Goal: Information Seeking & Learning: Learn about a topic

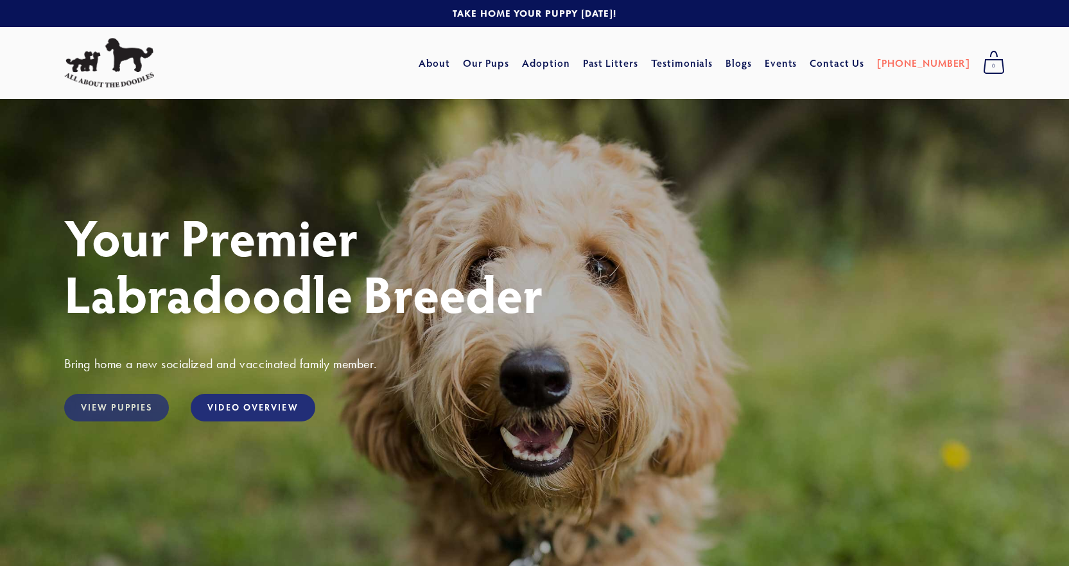
click at [107, 410] on link "View Puppies" at bounding box center [116, 408] width 105 height 28
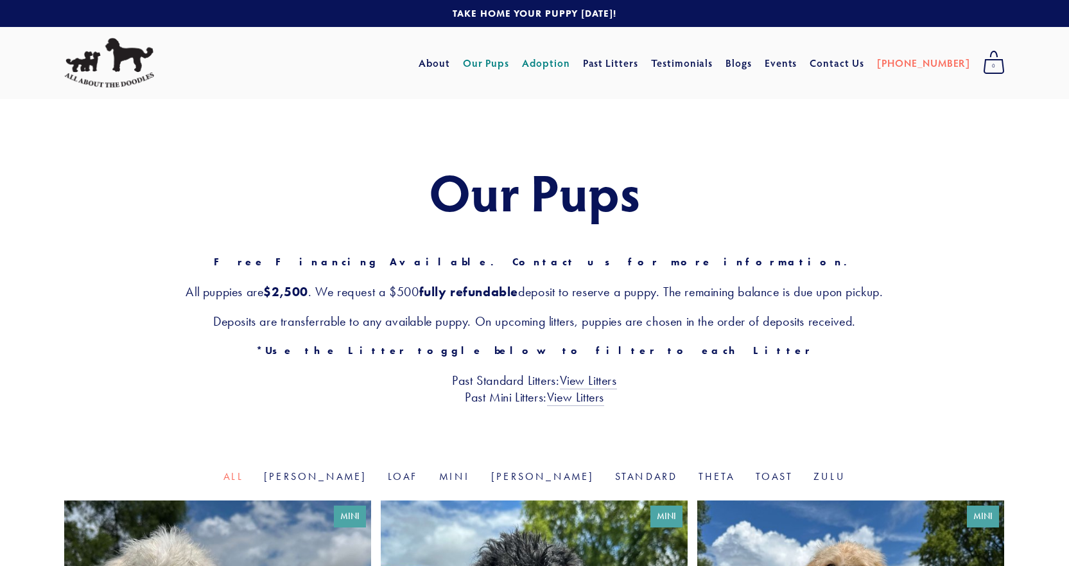
click at [570, 63] on link "Adoption" at bounding box center [546, 62] width 48 height 23
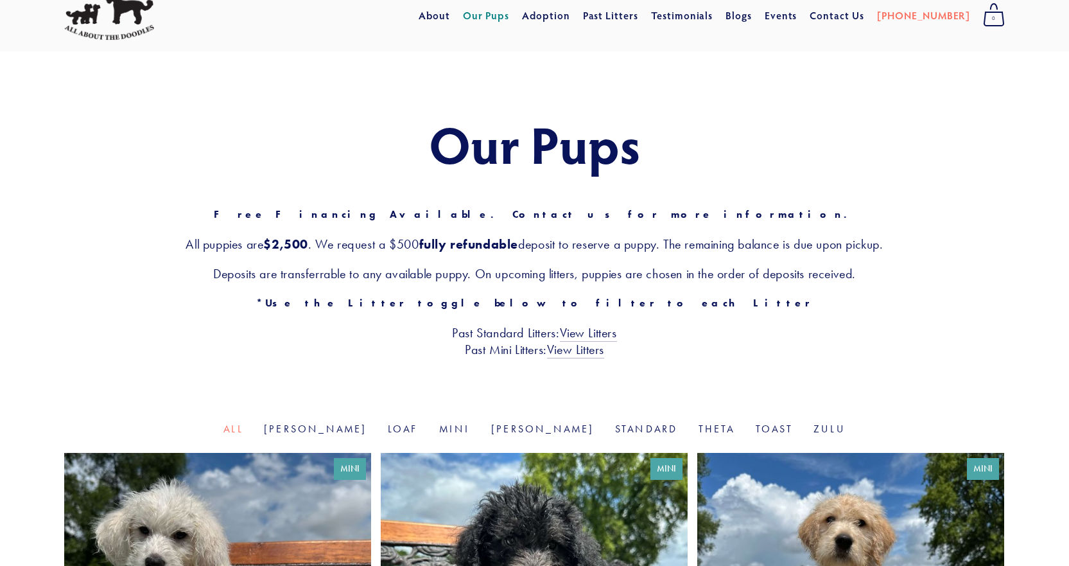
scroll to position [193, 0]
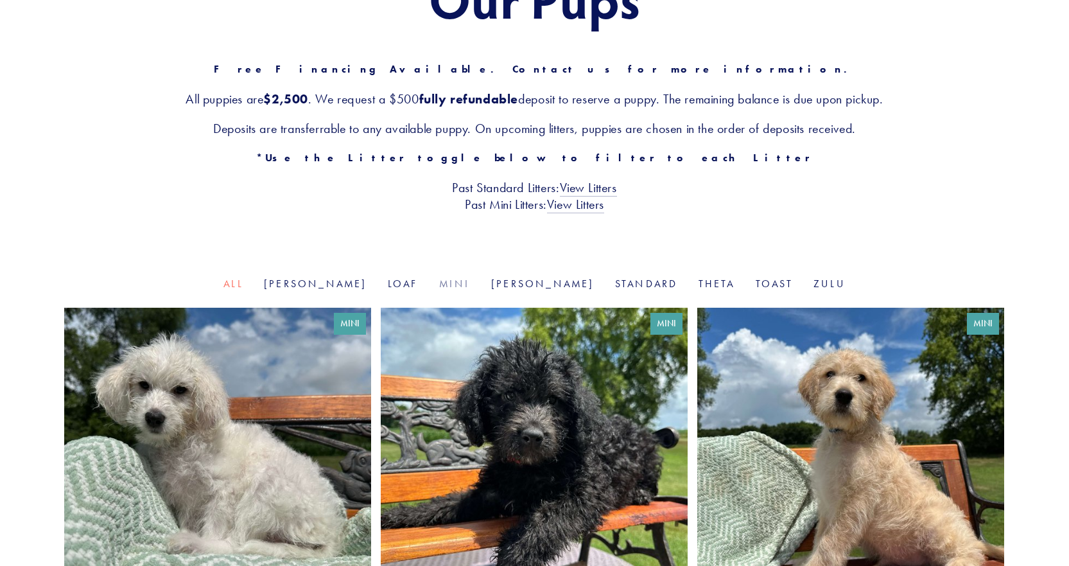
click at [465, 279] on link "Mini" at bounding box center [454, 283] width 31 height 12
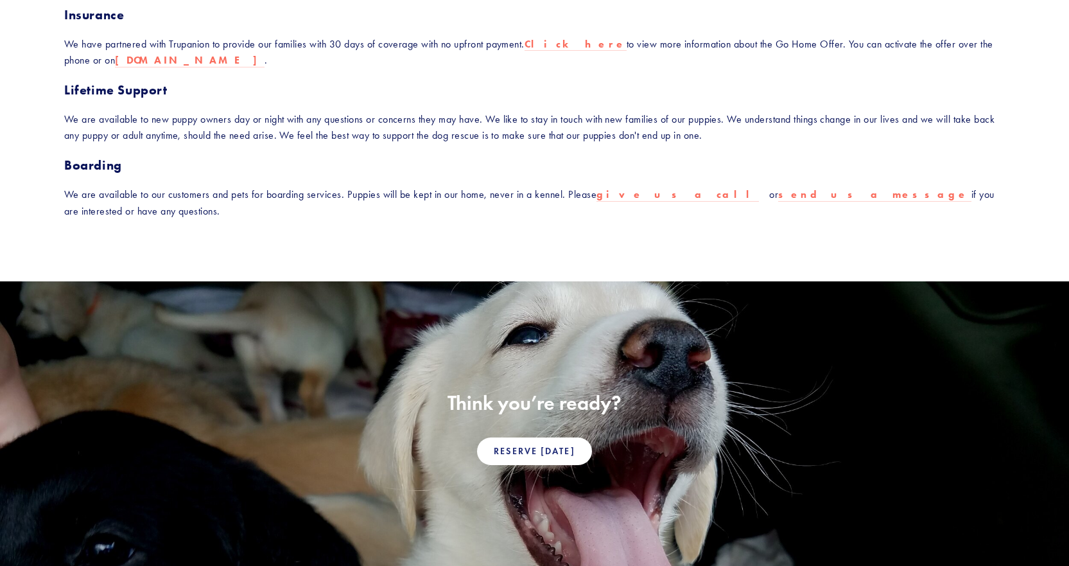
scroll to position [578, 0]
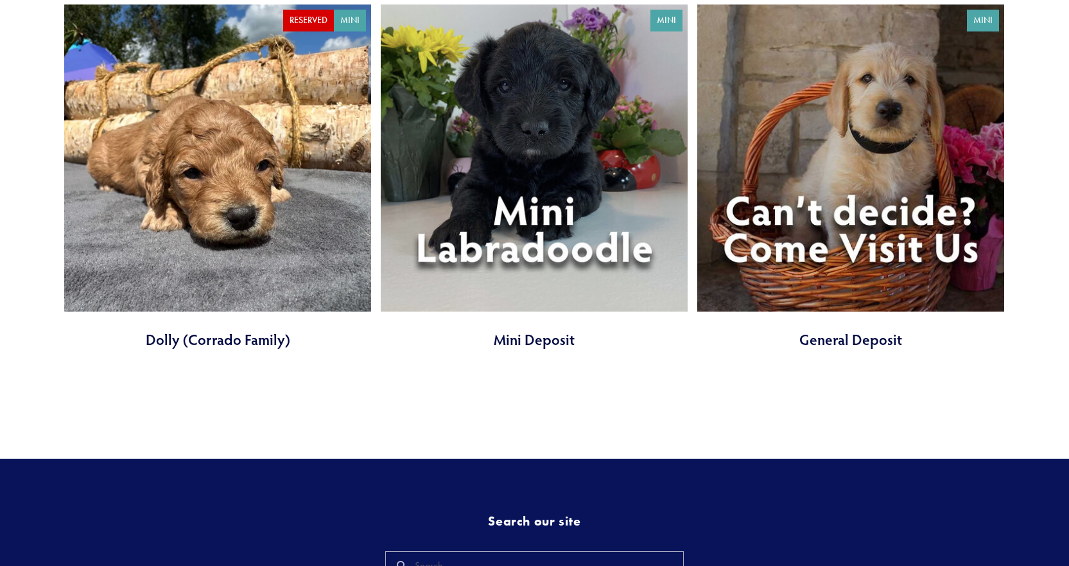
scroll to position [2761, 0]
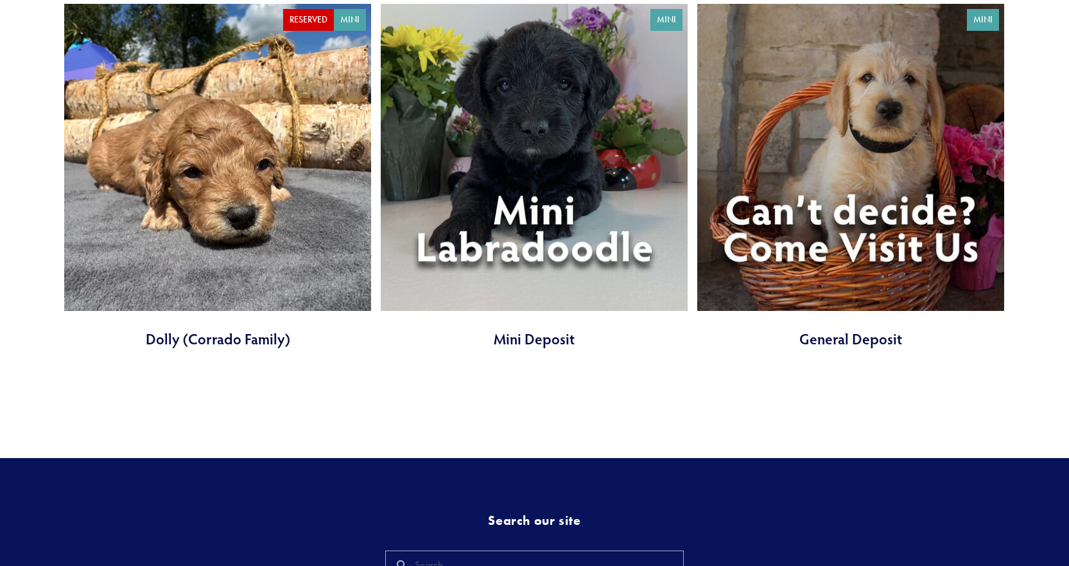
click at [551, 222] on link at bounding box center [534, 176] width 307 height 345
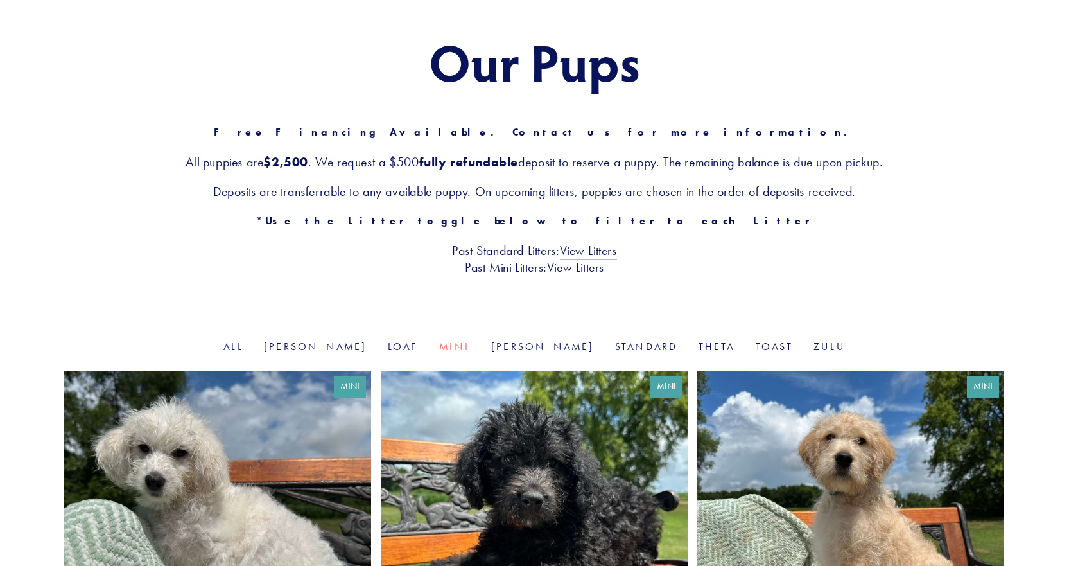
scroll to position [0, 0]
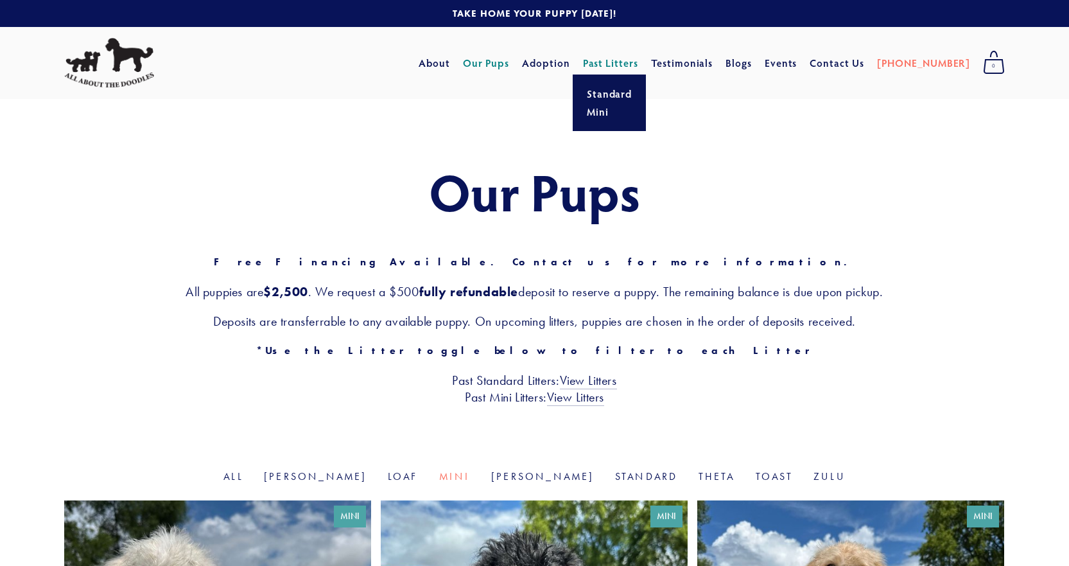
click at [639, 64] on link "Past Litters" at bounding box center [611, 62] width 56 height 13
click at [589, 395] on link "View Litters" at bounding box center [575, 397] width 57 height 17
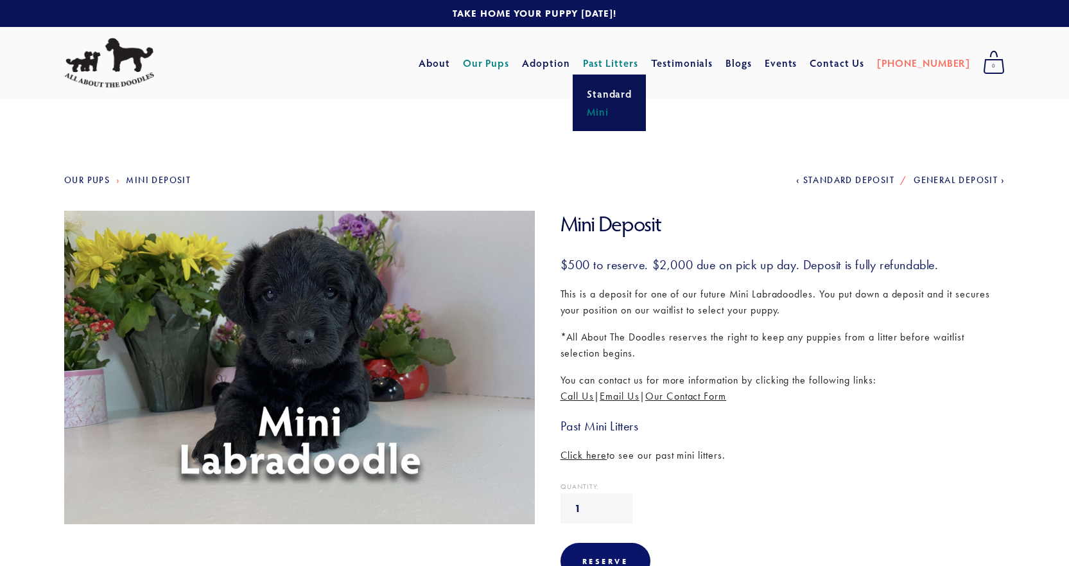
click at [634, 62] on link "Past Litters" at bounding box center [611, 62] width 56 height 13
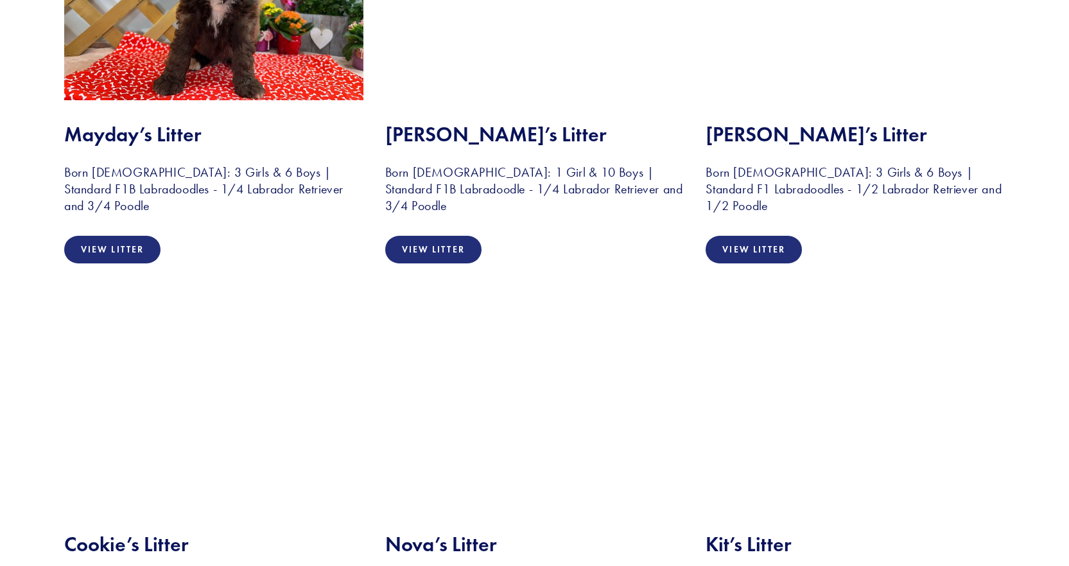
scroll to position [1412, 0]
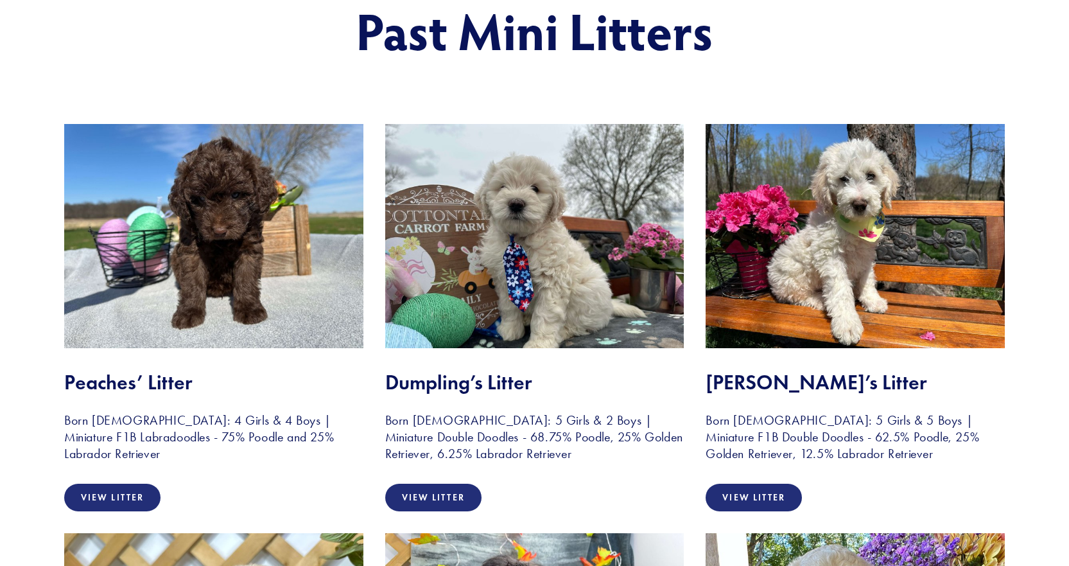
scroll to position [193, 0]
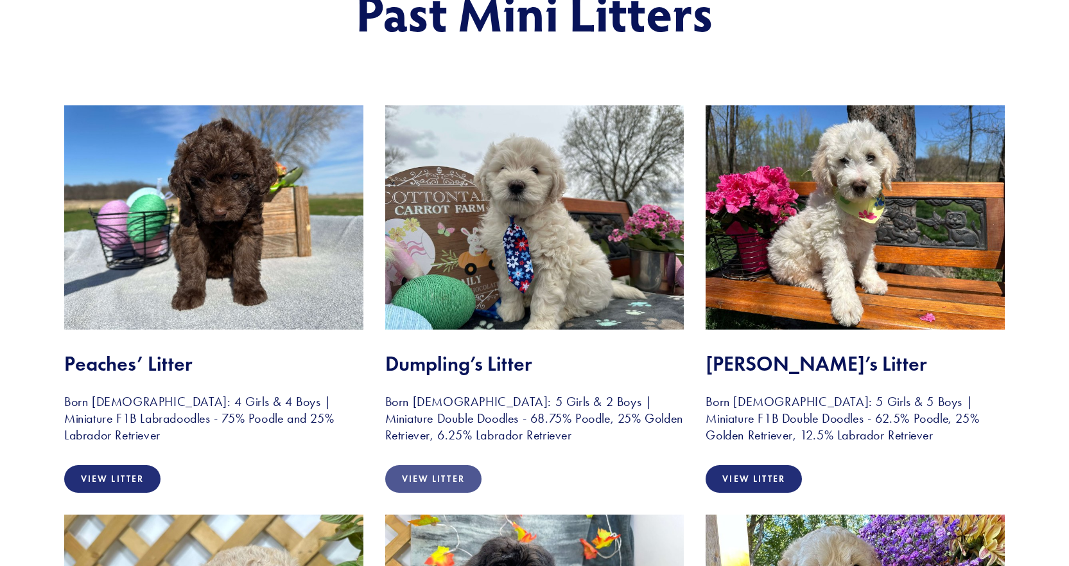
click at [448, 474] on link "View Litter" at bounding box center [433, 479] width 96 height 28
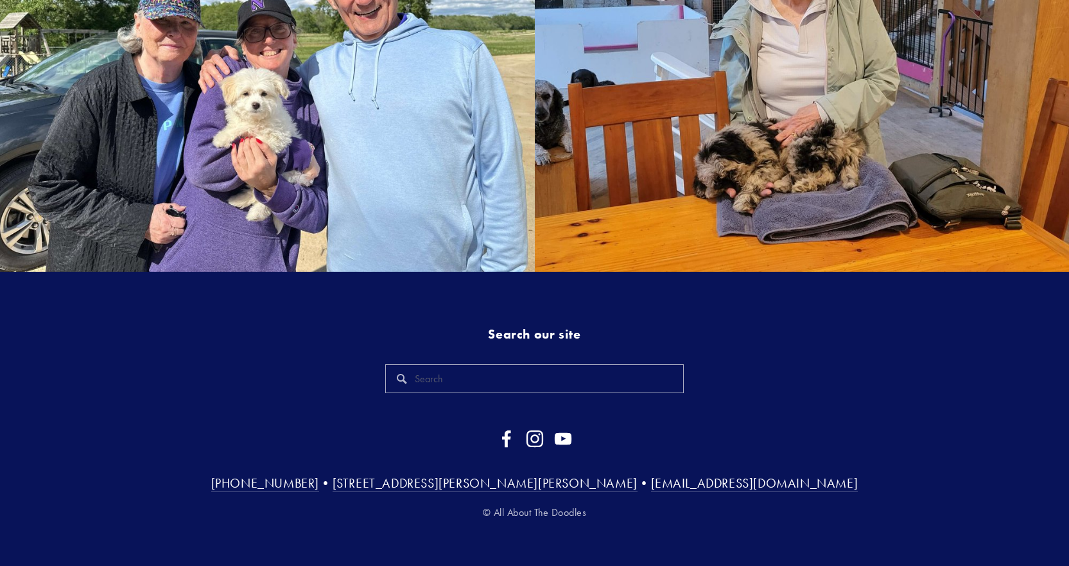
scroll to position [2810, 0]
